Goal: Information Seeking & Learning: Check status

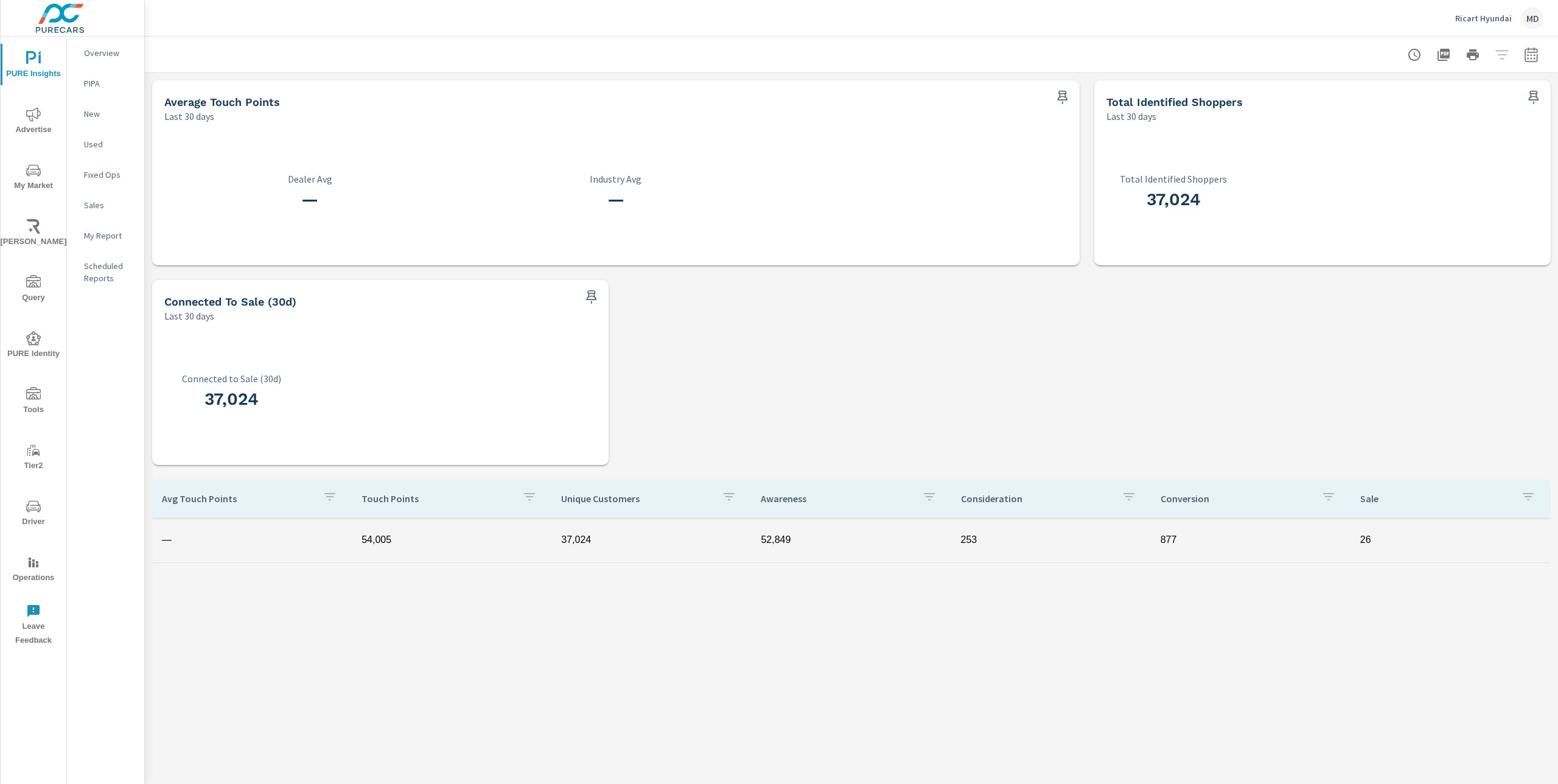
click at [37, 168] on icon "nav menu" at bounding box center [33, 170] width 15 height 15
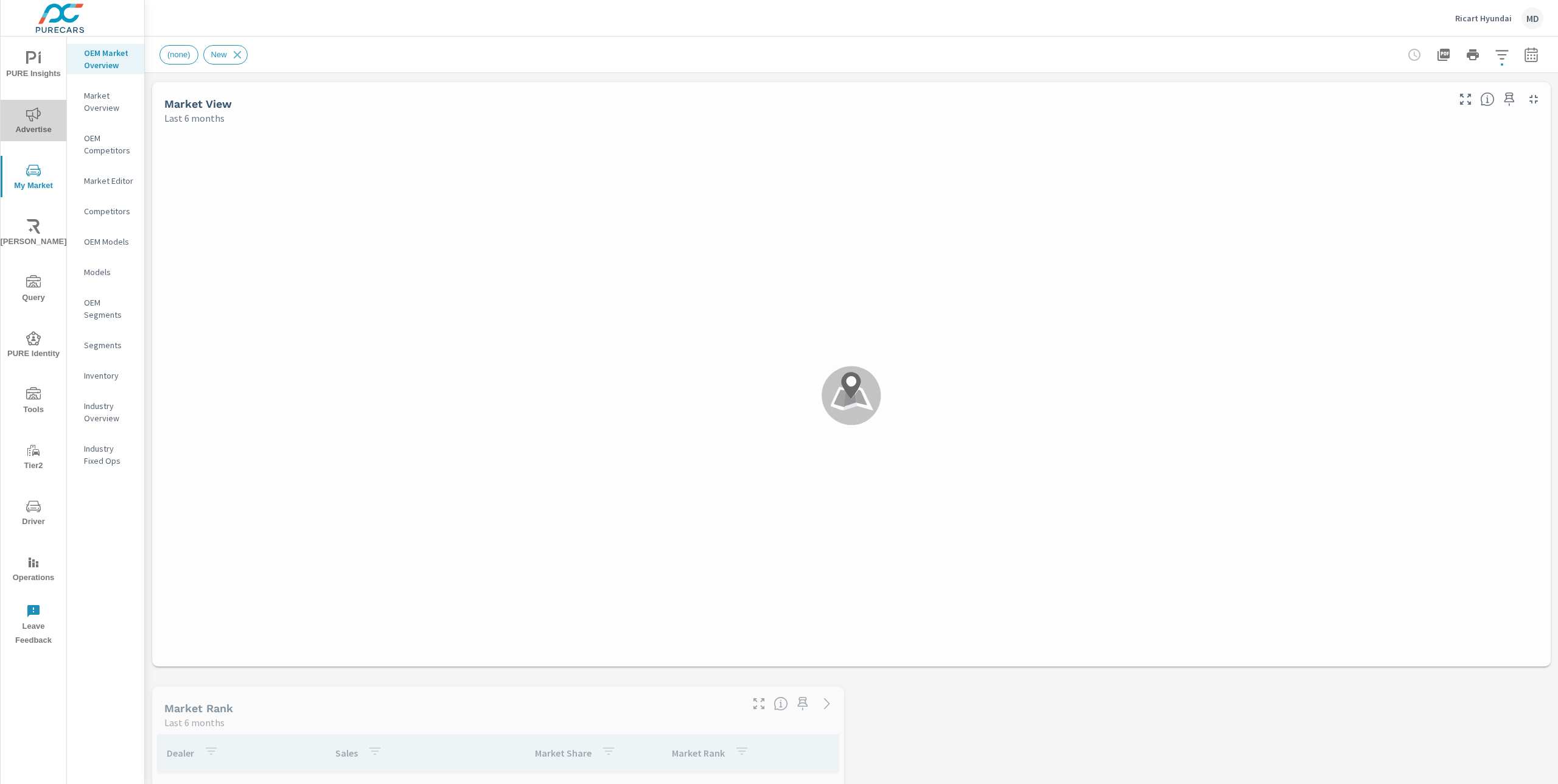
click at [36, 129] on span "Advertise" at bounding box center [33, 122] width 59 height 30
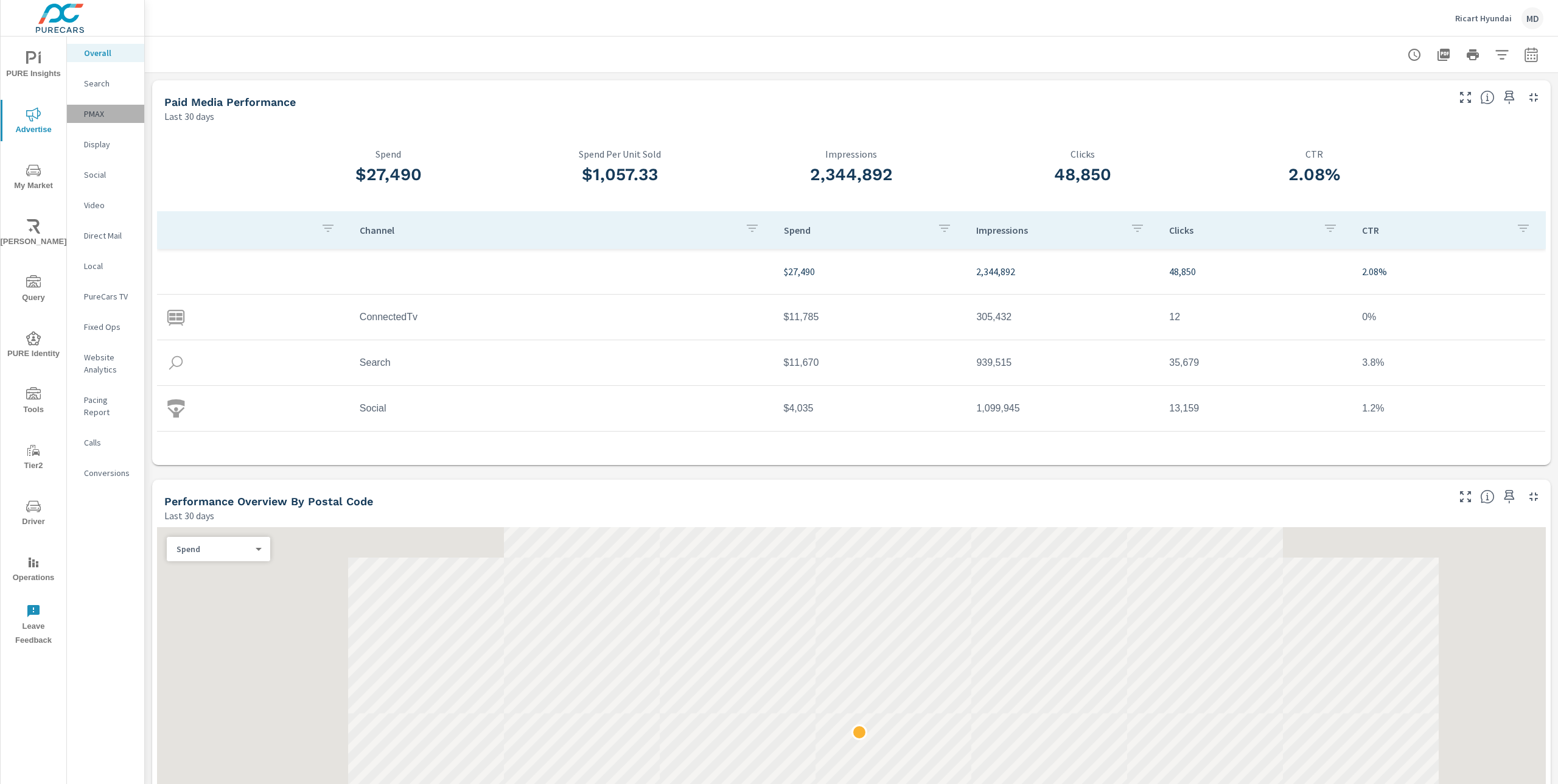
click at [90, 117] on p "PMAX" at bounding box center [109, 113] width 50 height 12
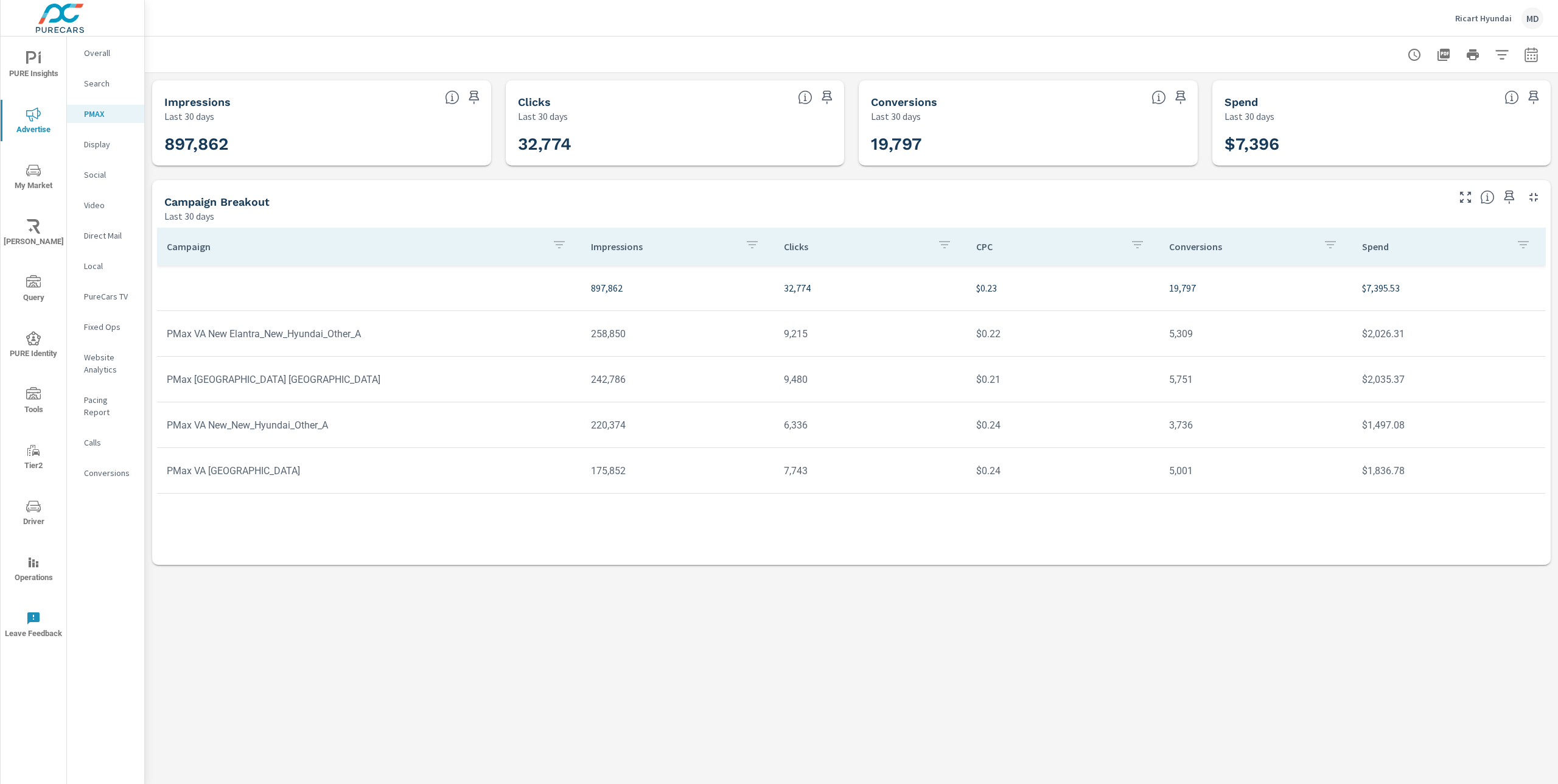
click at [1475, 16] on p "Ricart Hyundai" at bounding box center [1484, 18] width 57 height 11
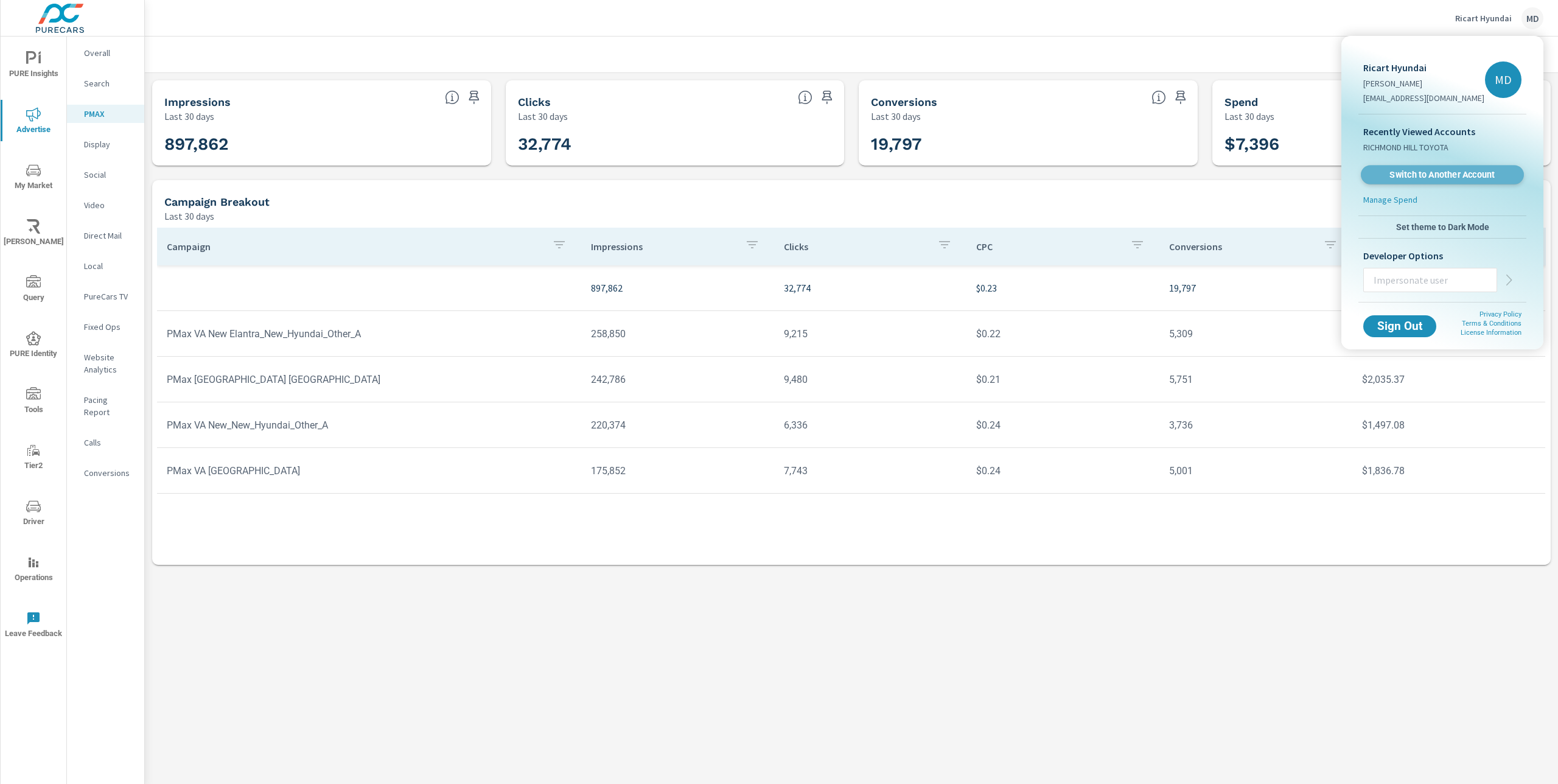
click at [1436, 178] on span "Switch to Another Account" at bounding box center [1442, 174] width 149 height 11
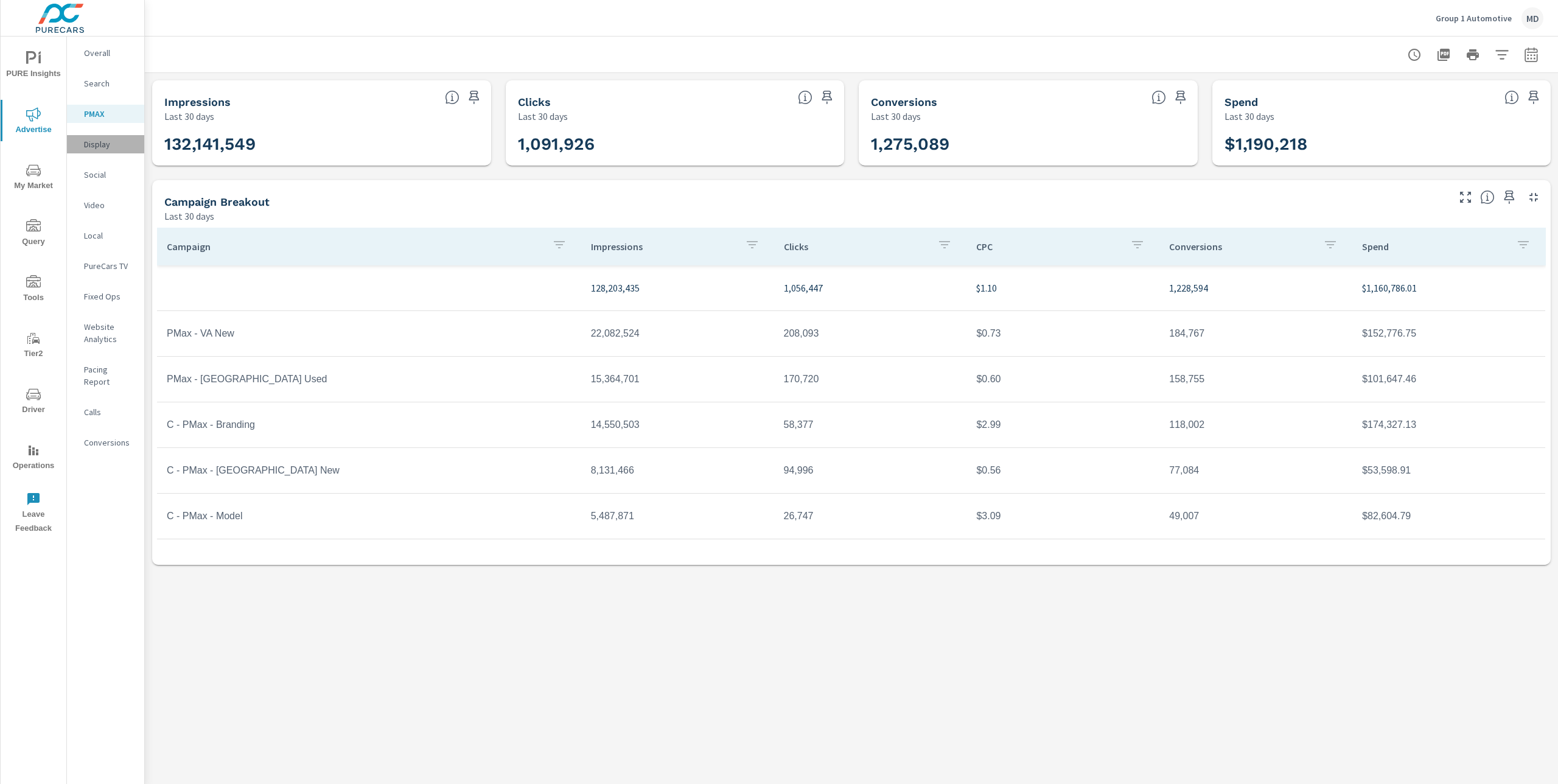
click at [100, 148] on p "Display" at bounding box center [109, 144] width 50 height 12
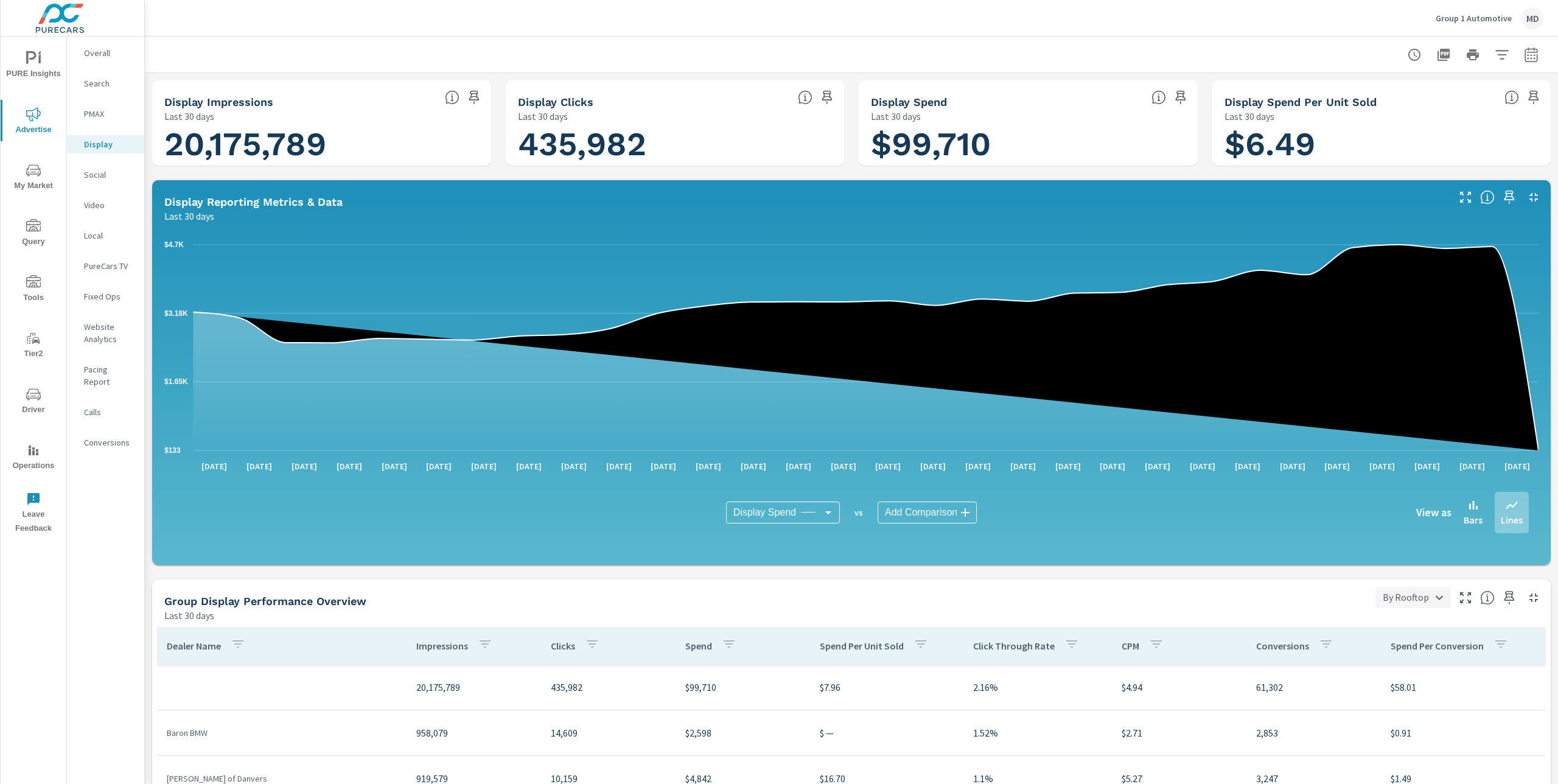
click at [1415, 600] on body "PURE Insights Advertise My Market Query Tools Tier2 Driver Operations Leave Fee…" at bounding box center [779, 392] width 1558 height 784
click at [1412, 646] on li "By Subgroup" at bounding box center [1414, 641] width 74 height 22
type input "By Subgroup"
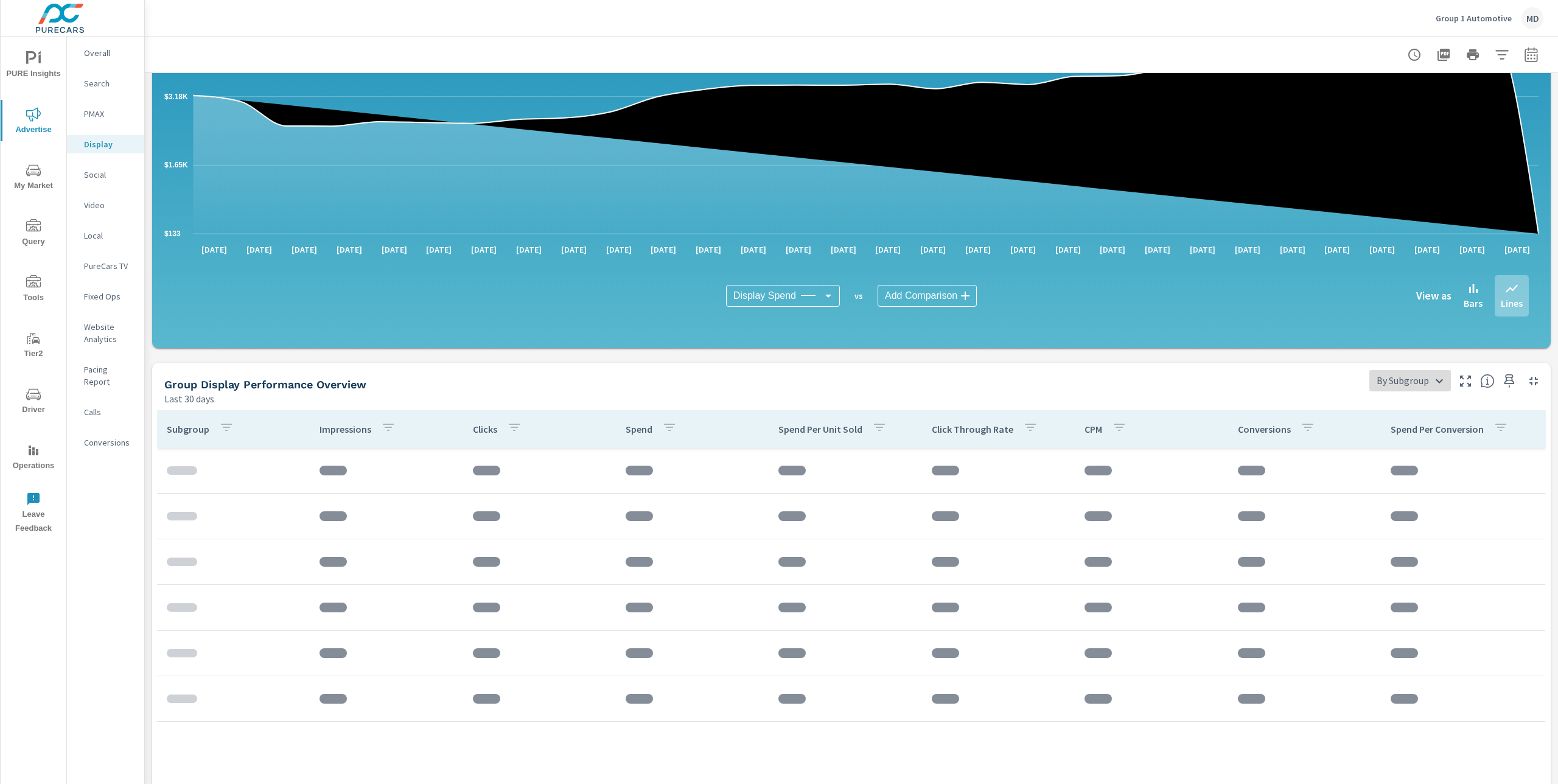
scroll to position [254, 0]
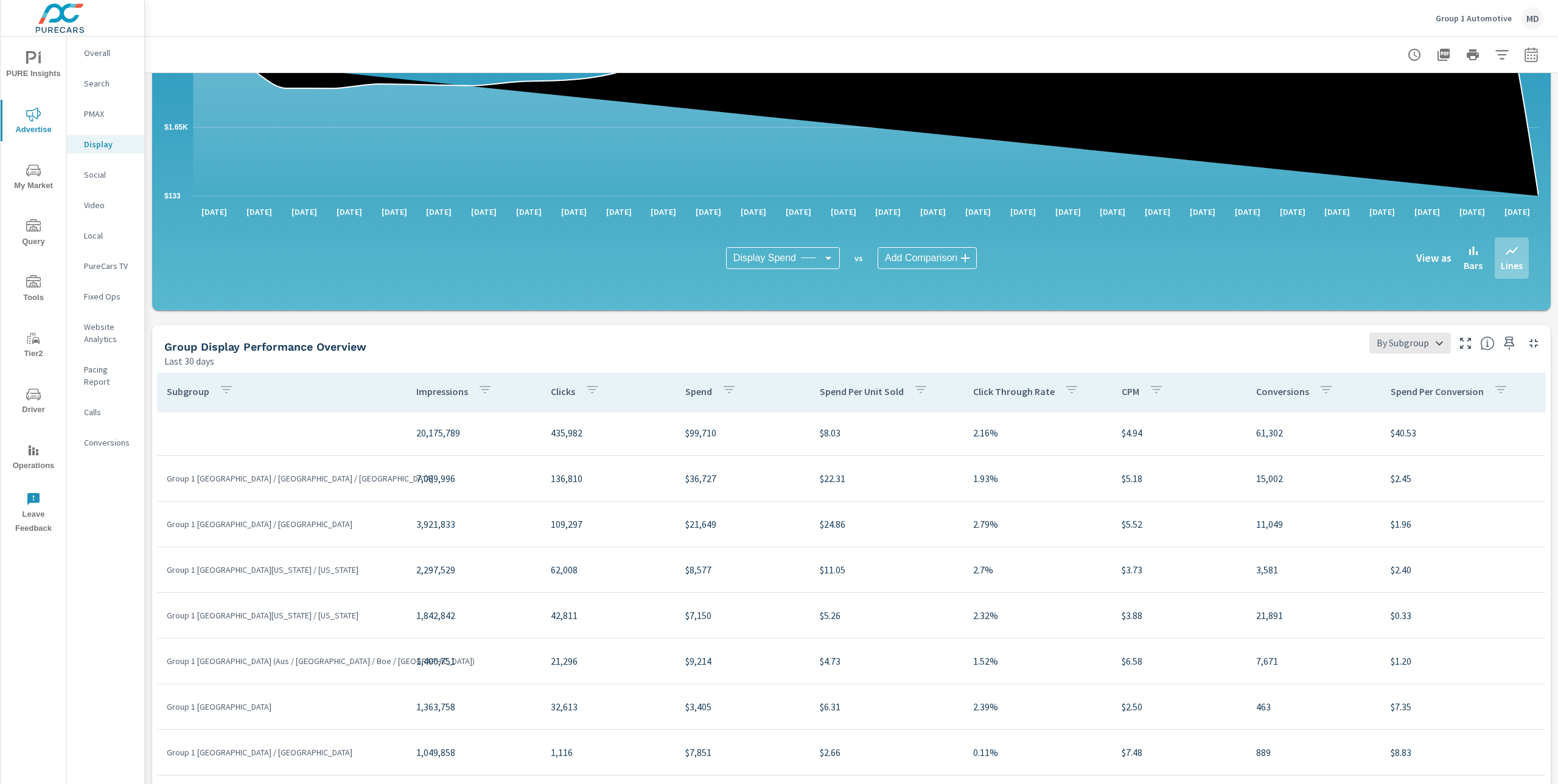
click at [88, 117] on p "PMAX" at bounding box center [109, 113] width 50 height 12
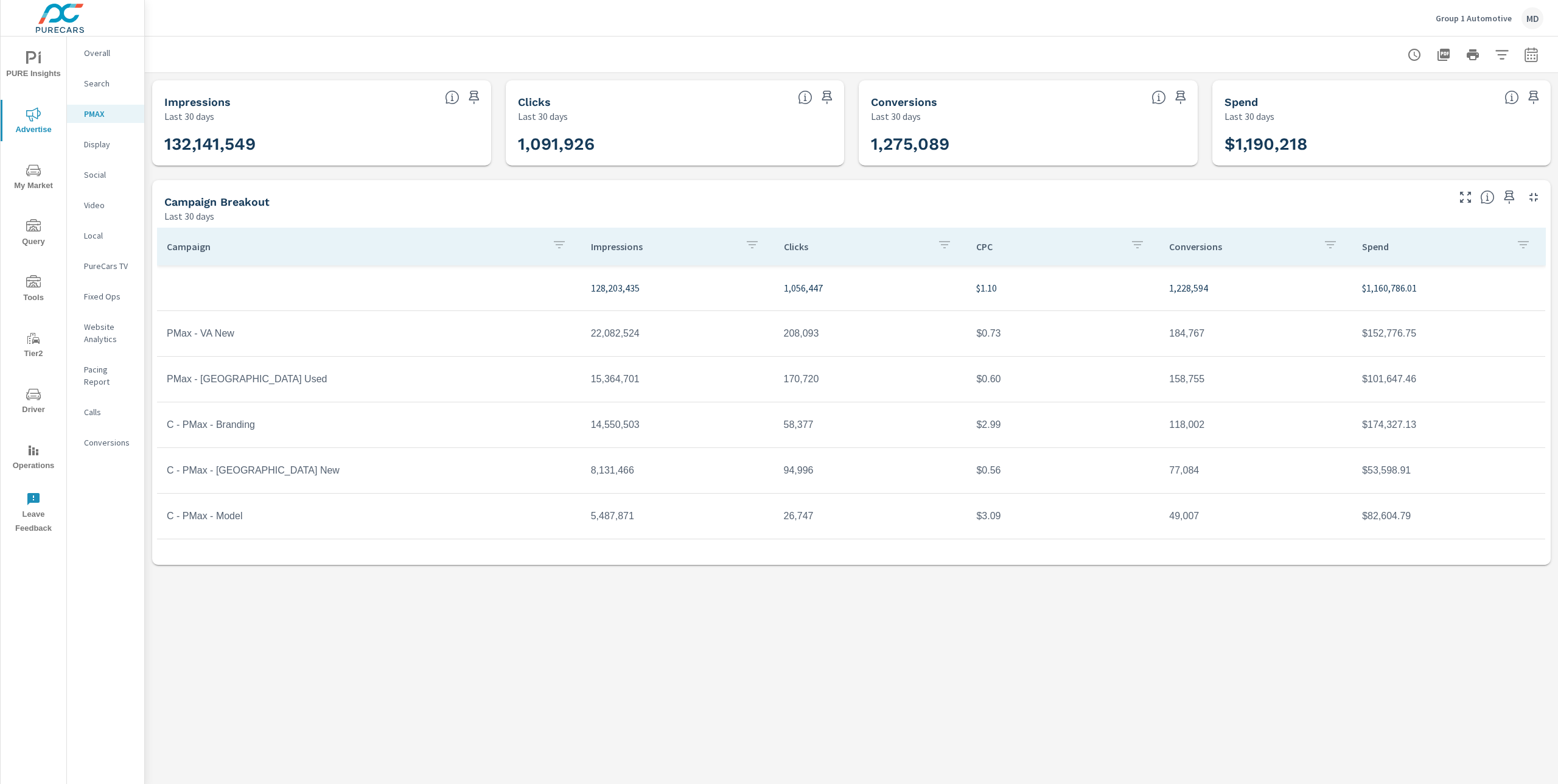
click at [349, 134] on h3 "132,141,549" at bounding box center [321, 144] width 314 height 20
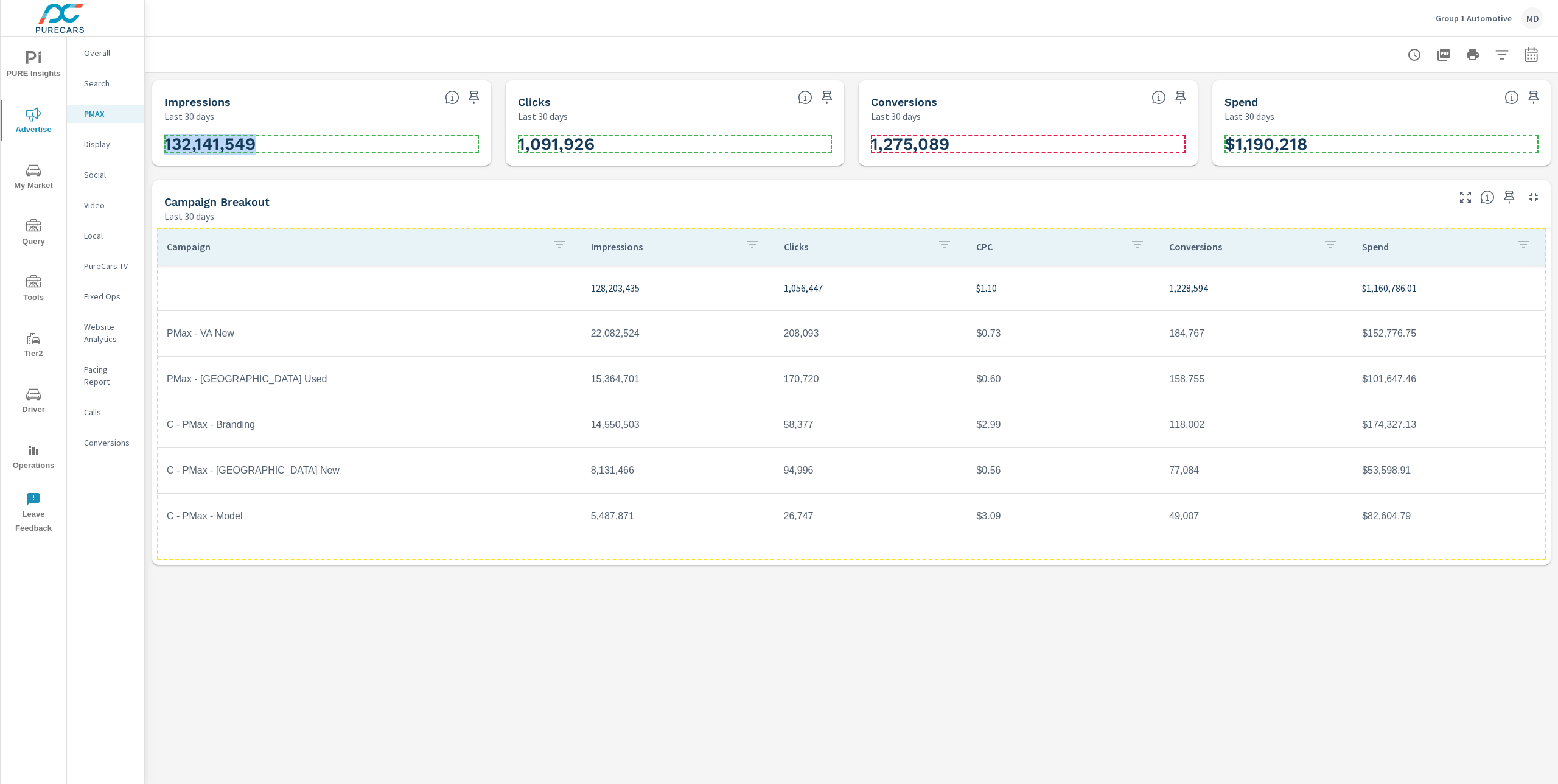
click at [353, 148] on h3 "132,141,549" at bounding box center [321, 144] width 314 height 20
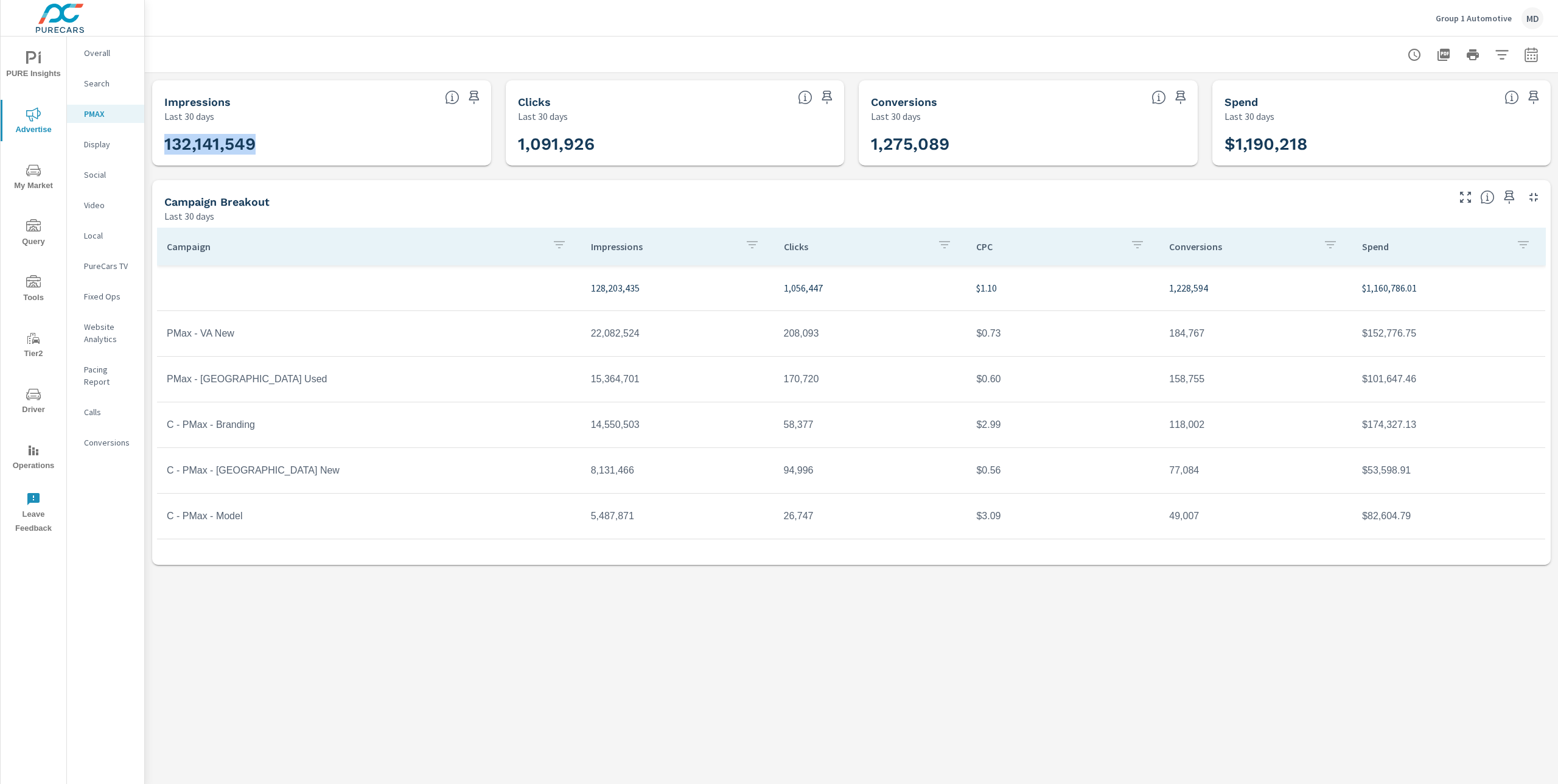
click at [93, 150] on p "Display" at bounding box center [109, 144] width 50 height 12
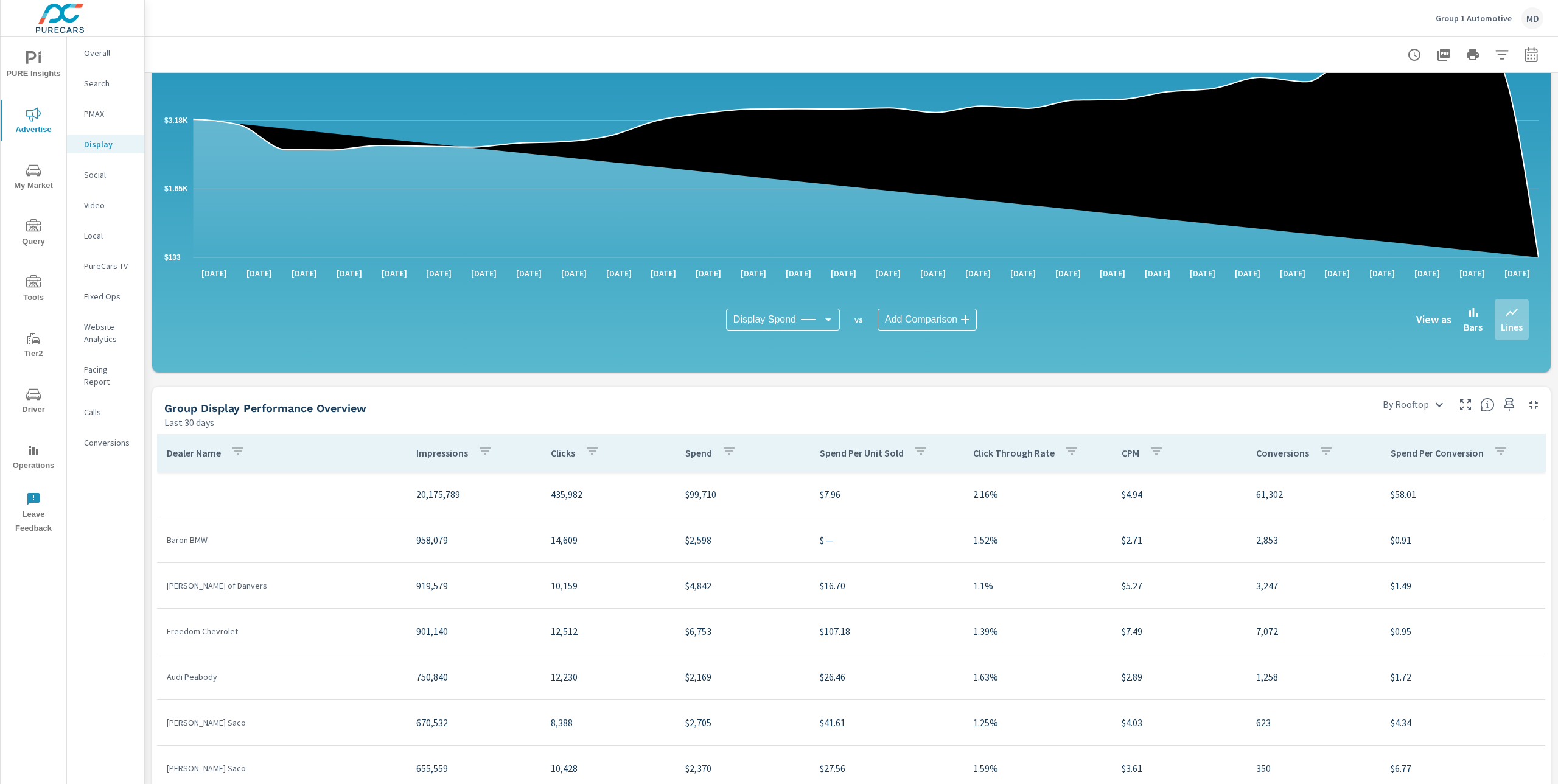
scroll to position [194, 0]
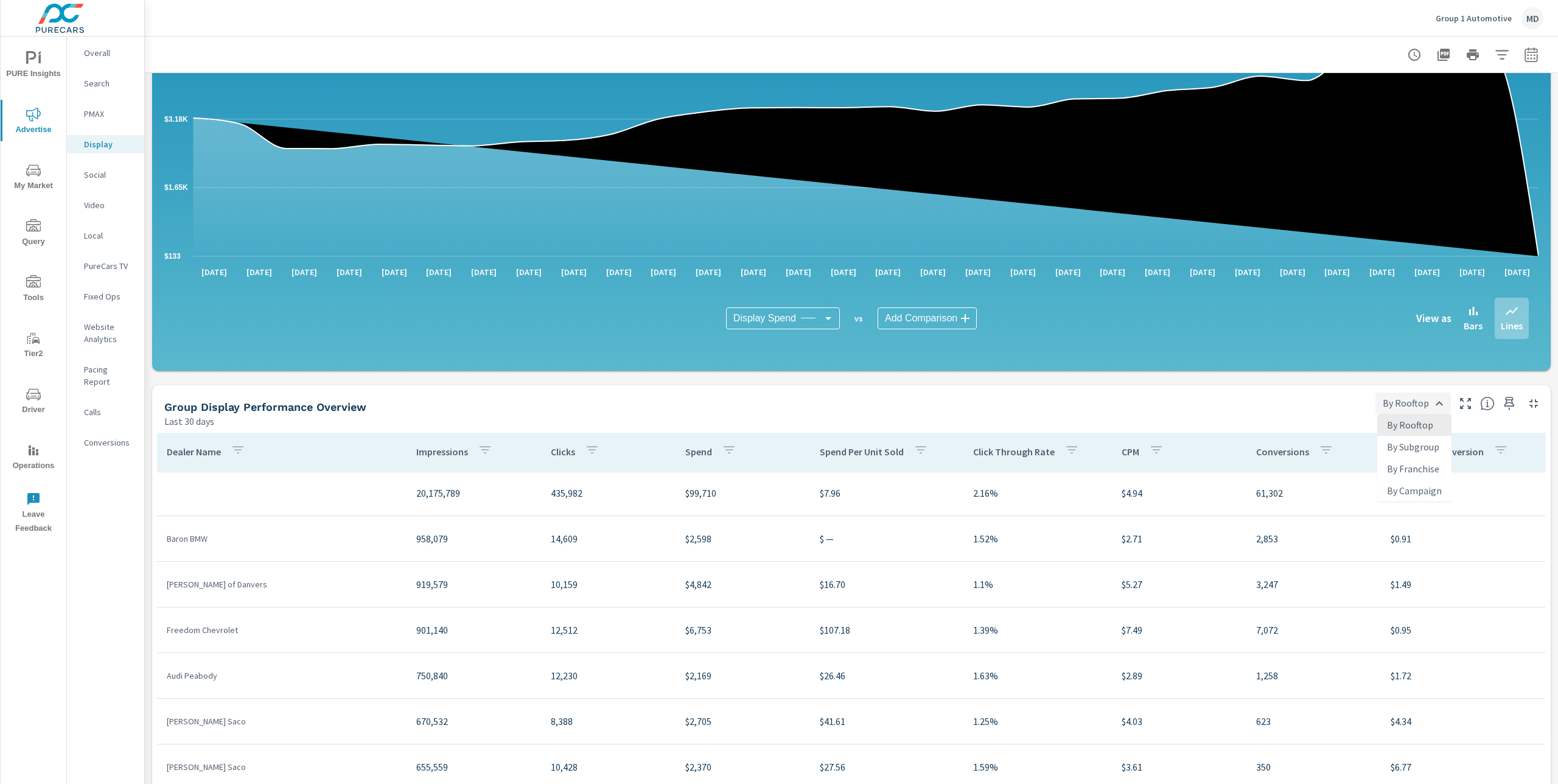
click at [1434, 407] on body "PURE Insights Advertise My Market Query Tools Tier2 Driver Operations Leave Fee…" at bounding box center [779, 392] width 1558 height 784
